Goal: Answer question/provide support

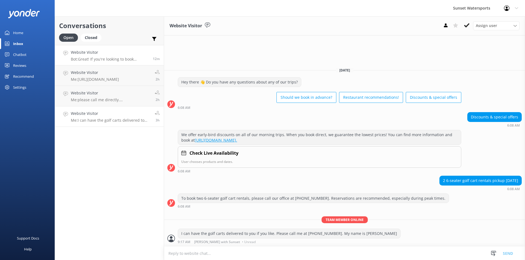
click at [114, 57] on p "Bot: Great! If you're looking to book activities in [GEOGRAPHIC_DATA], you can …" at bounding box center [110, 59] width 78 height 5
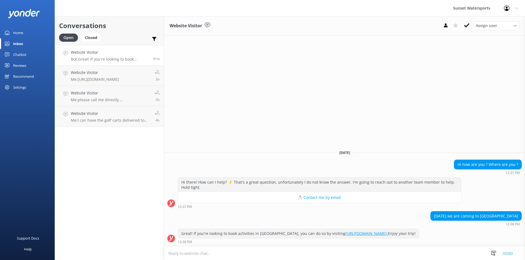
click at [105, 56] on div "Website Visitor Bot: Great! If you're looking to book activities in [GEOGRAPHIC…" at bounding box center [110, 55] width 78 height 12
